Goal: Find specific page/section: Find specific page/section

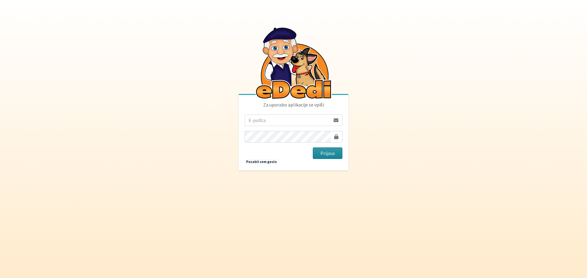
type input "matjaz.hrvatin@gmail.com"
click at [331, 159] on button "Prijava" at bounding box center [328, 154] width 30 height 12
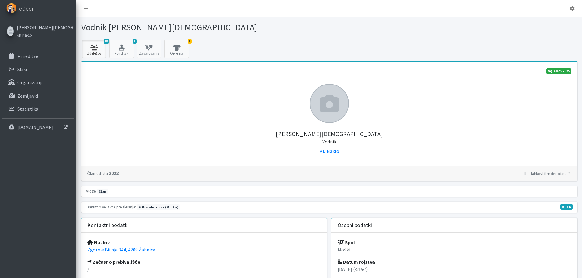
click at [97, 48] on icon at bounding box center [94, 48] width 21 height 6
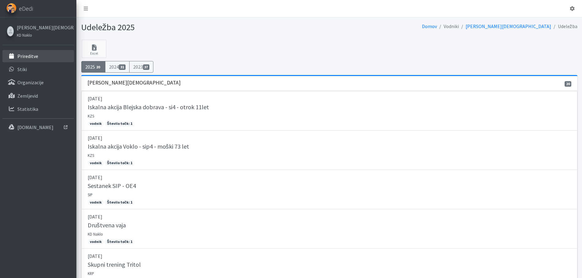
click at [21, 54] on p "Prireditve" at bounding box center [27, 56] width 21 height 6
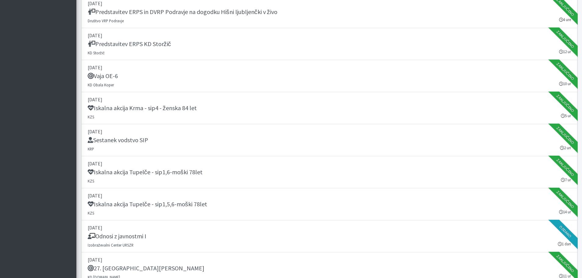
scroll to position [61, 0]
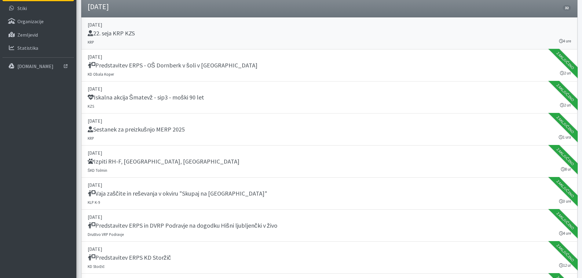
click at [126, 34] on h5 "22. seja KRP KZS" at bounding box center [111, 33] width 47 height 7
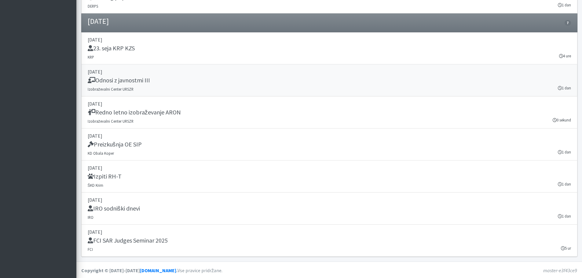
scroll to position [1721, 0]
